Goal: Transaction & Acquisition: Purchase product/service

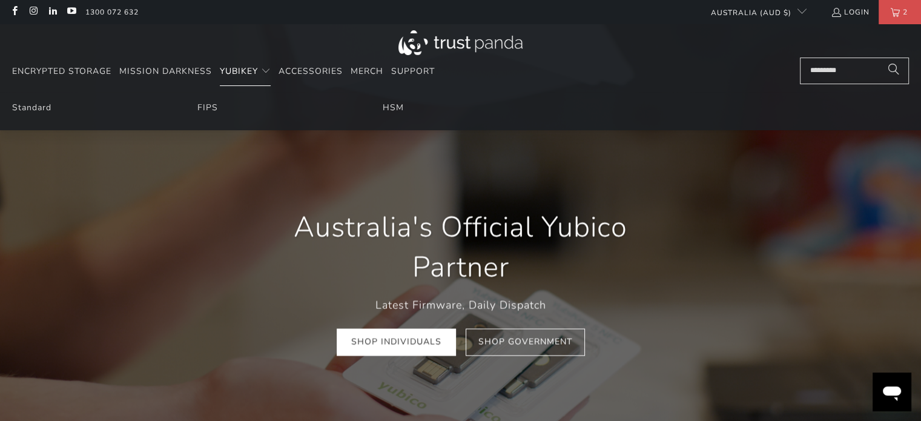
click at [258, 72] on summary "YubiKey" at bounding box center [245, 71] width 51 height 28
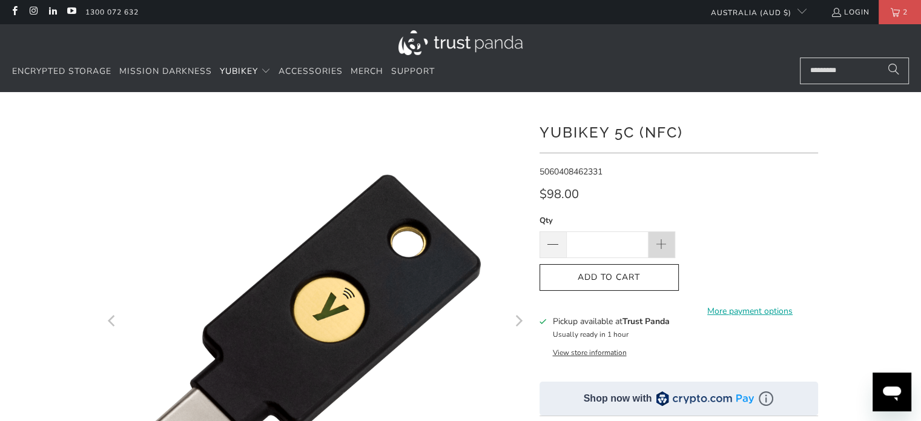
click at [657, 241] on span at bounding box center [660, 244] width 13 height 13
type input "*"
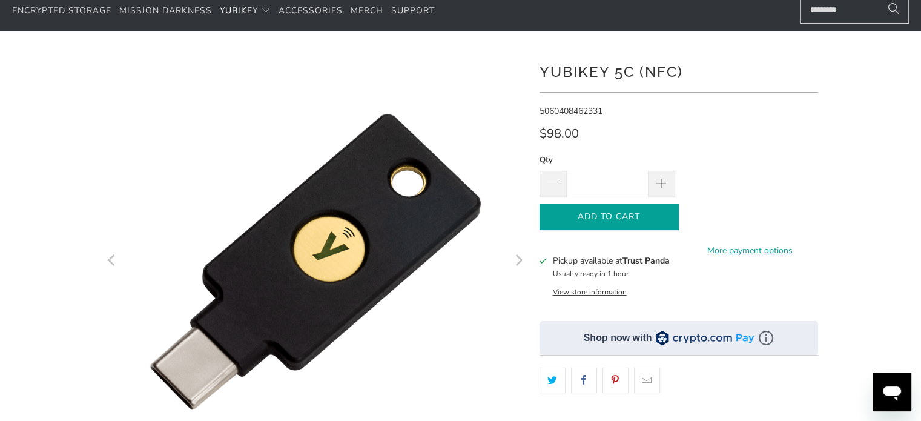
click at [651, 219] on span "Add to Cart" at bounding box center [609, 217] width 114 height 10
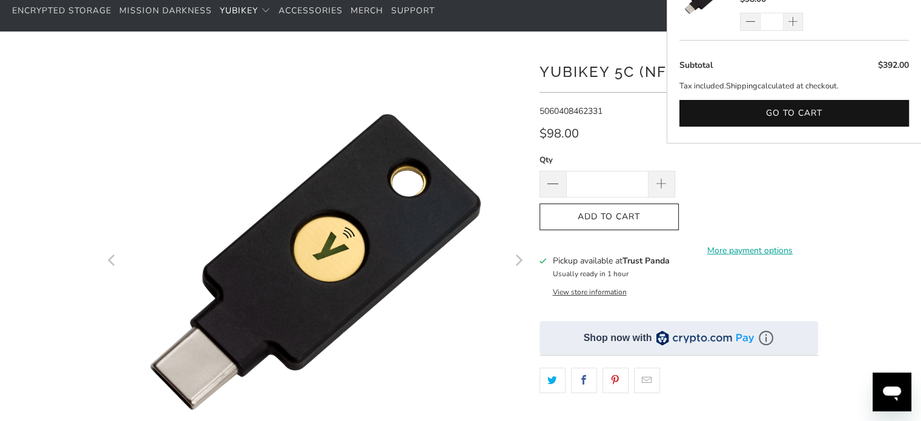
click at [542, 262] on icon at bounding box center [542, 260] width 7 height 5
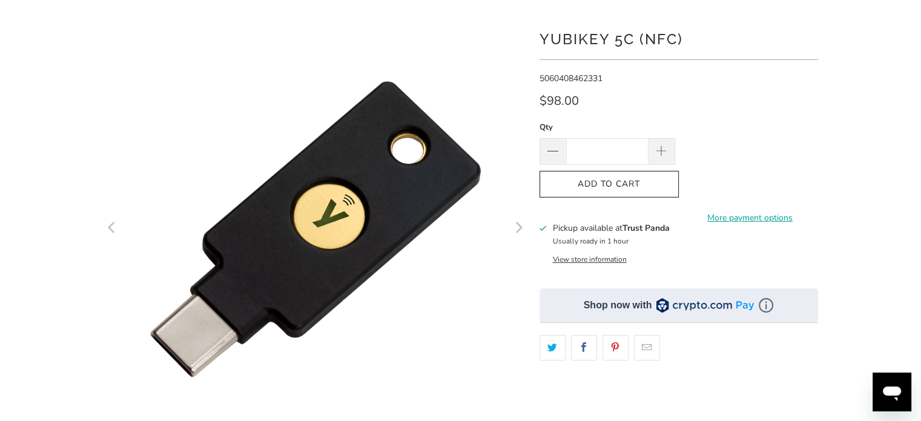
scroll to position [121, 0]
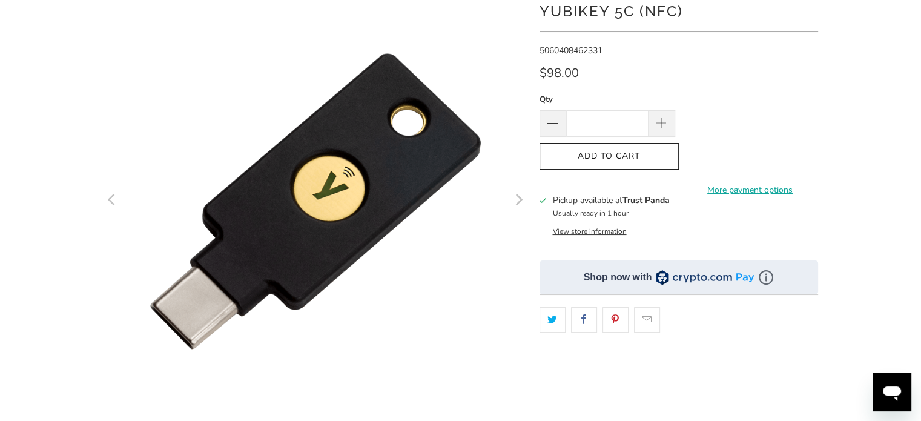
click at [562, 231] on button "View store information" at bounding box center [589, 231] width 74 height 10
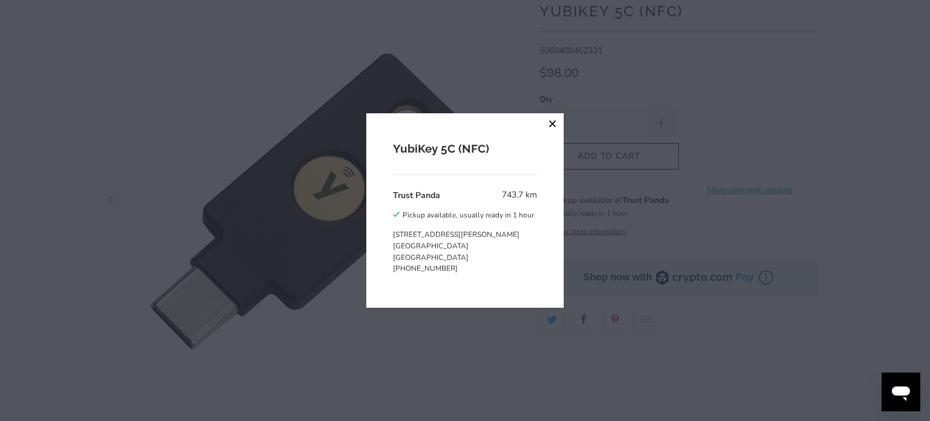
click at [549, 120] on button "close" at bounding box center [553, 124] width 22 height 22
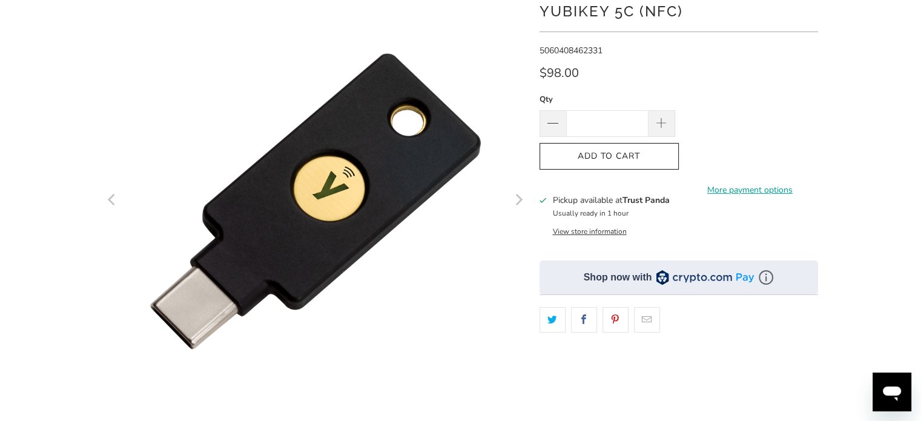
click at [628, 66] on div "**********" at bounding box center [678, 264] width 278 height 551
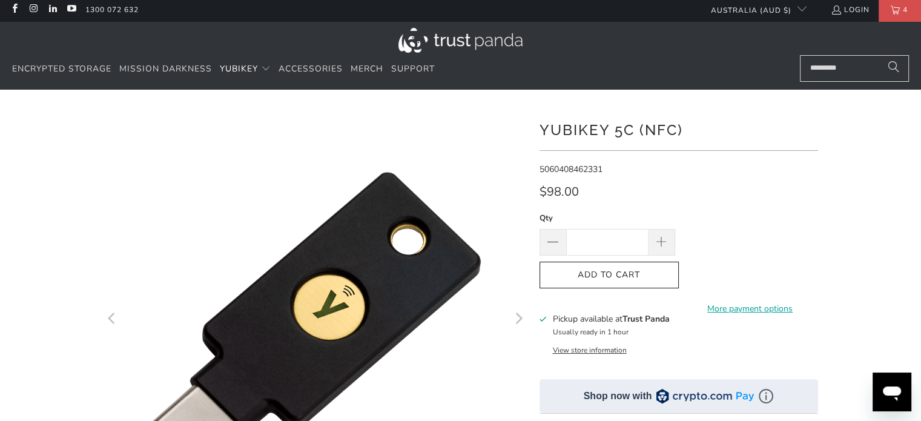
scroll to position [0, 0]
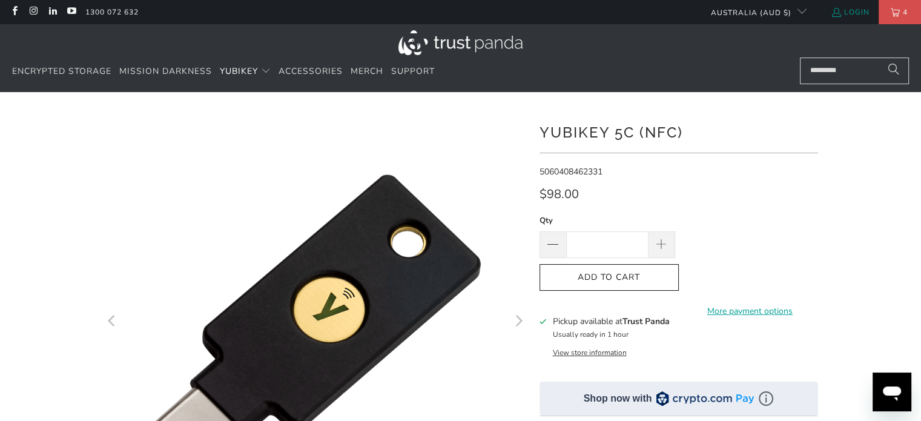
click at [850, 10] on link "Login" at bounding box center [849, 11] width 39 height 13
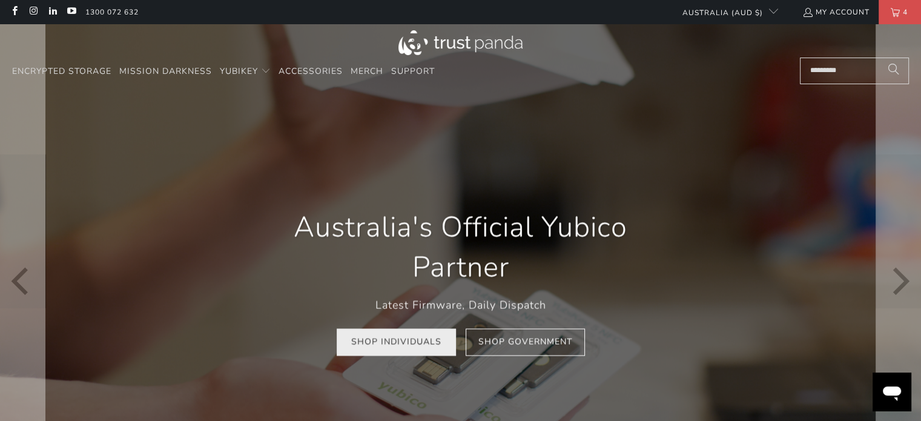
click at [398, 340] on link "Shop Individuals" at bounding box center [396, 342] width 119 height 27
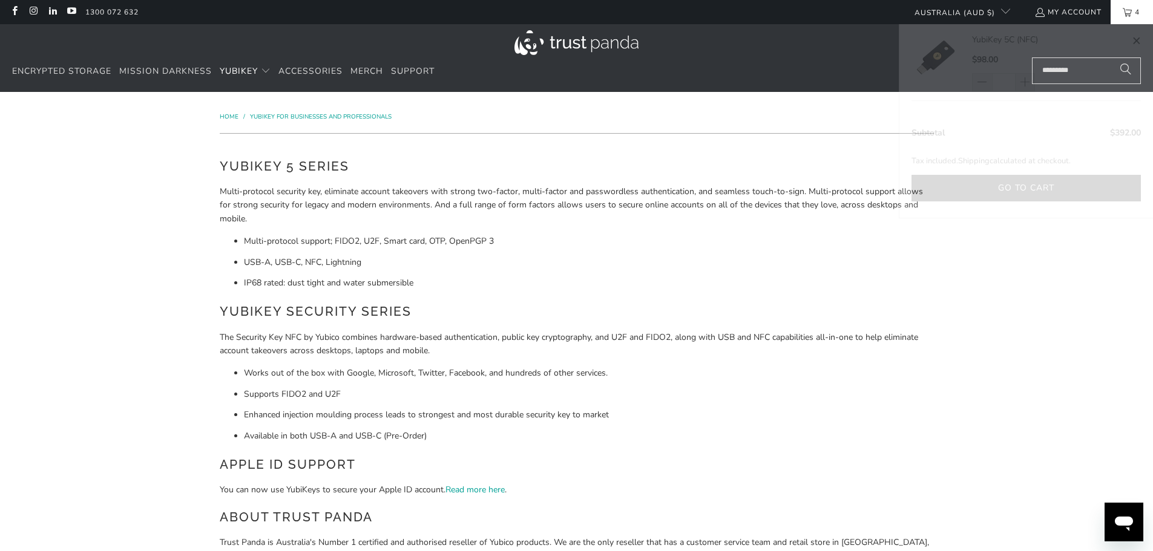
click at [920, 15] on span "4" at bounding box center [1137, 12] width 11 height 24
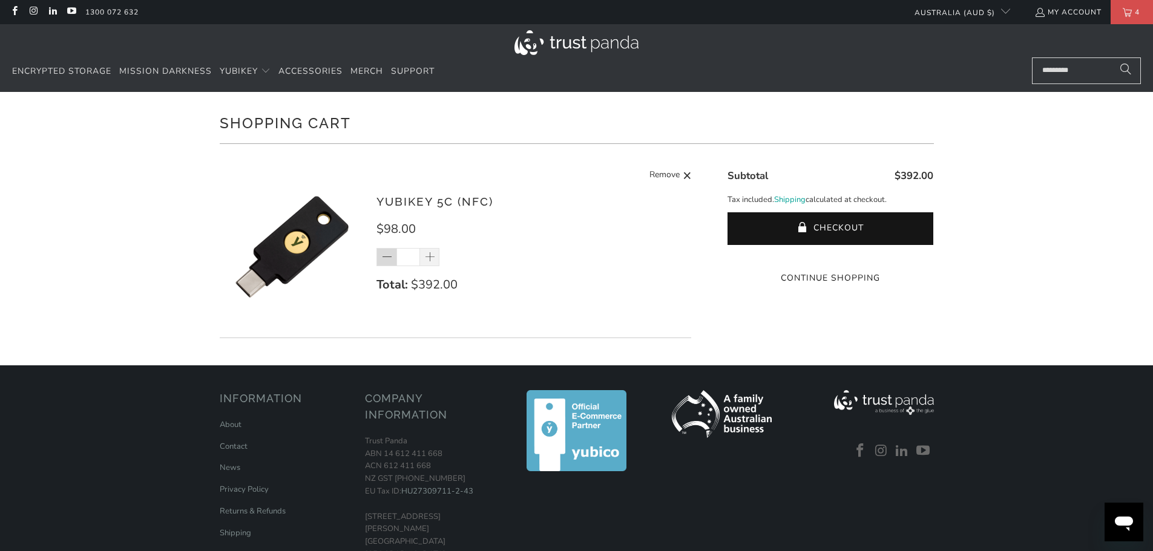
click at [382, 259] on span at bounding box center [387, 258] width 12 height 12
type input "*"
click at [383, 255] on div "*" at bounding box center [415, 257] width 79 height 18
click at [386, 257] on span at bounding box center [387, 258] width 12 height 12
type input "*"
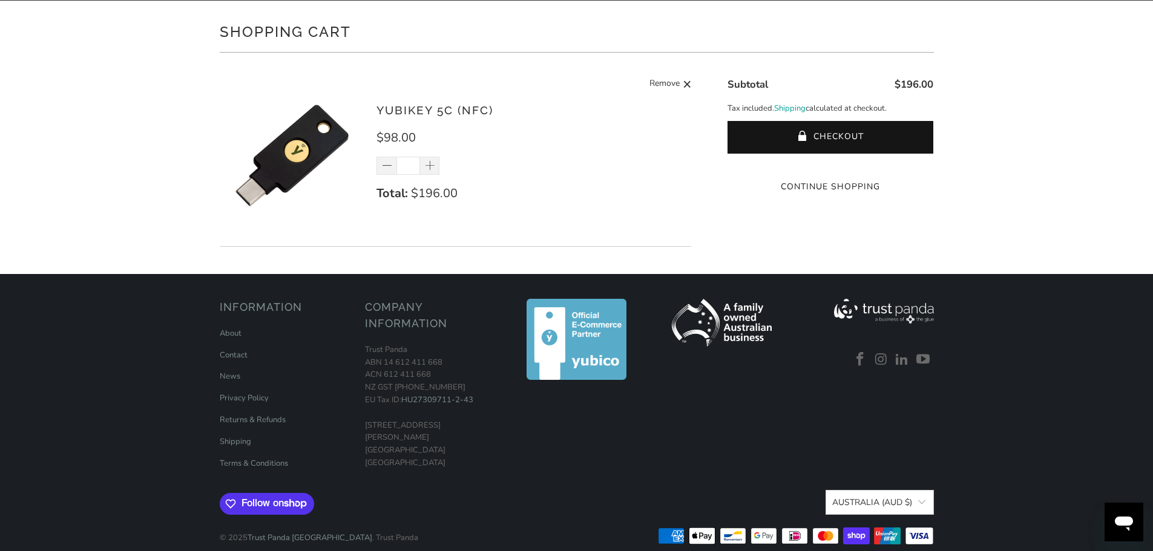
scroll to position [108, 0]
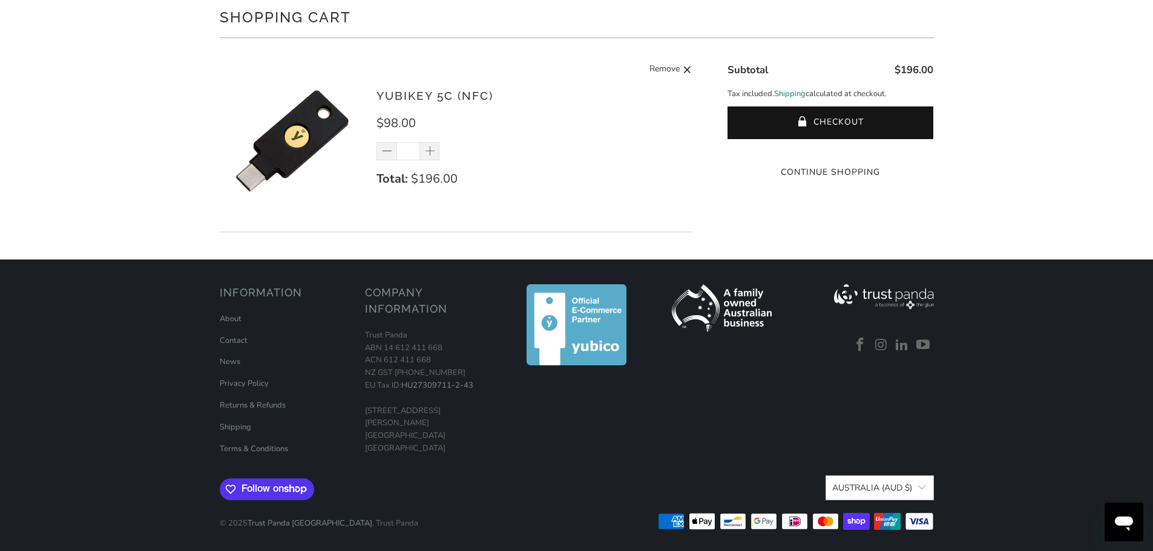
click at [791, 88] on link "Shipping" at bounding box center [789, 94] width 31 height 13
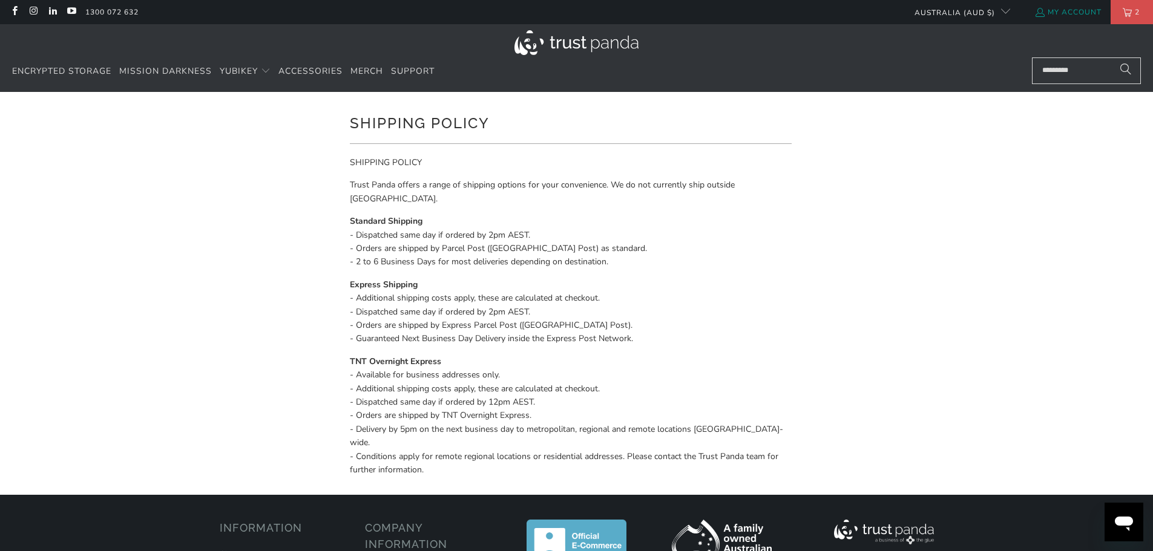
click at [1074, 10] on link "My Account" at bounding box center [1067, 11] width 67 height 13
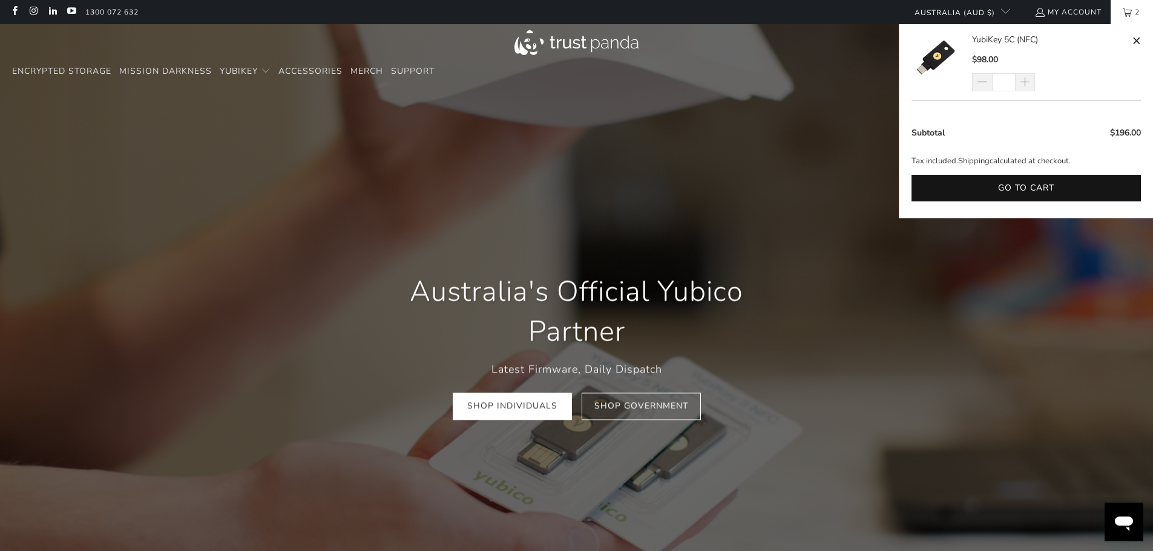
click at [1120, 13] on link "2" at bounding box center [1132, 12] width 42 height 24
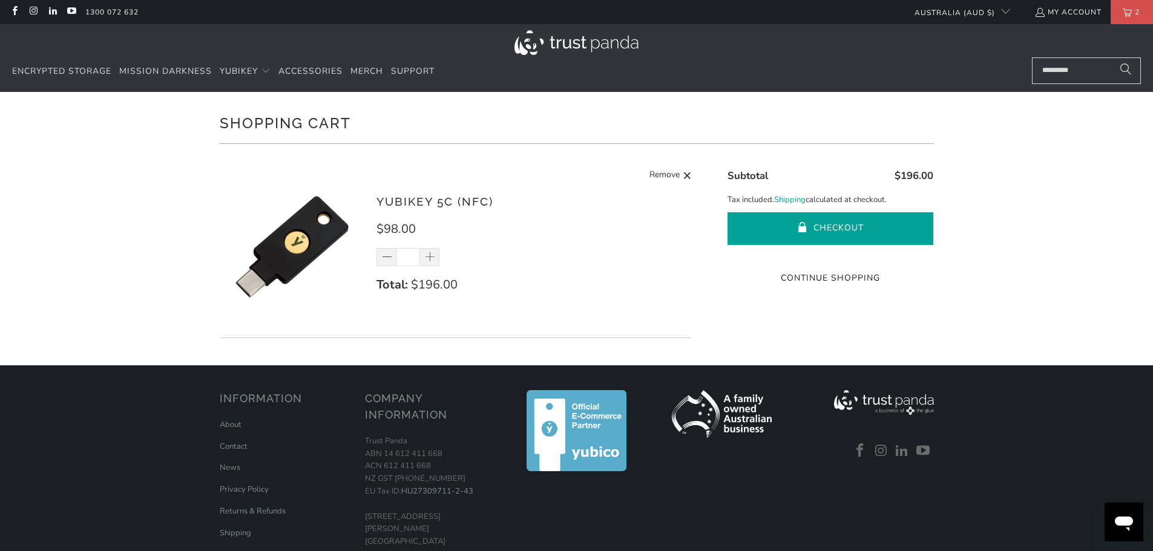
click at [826, 224] on button "Checkout" at bounding box center [831, 228] width 206 height 33
